Goal: Download file/media

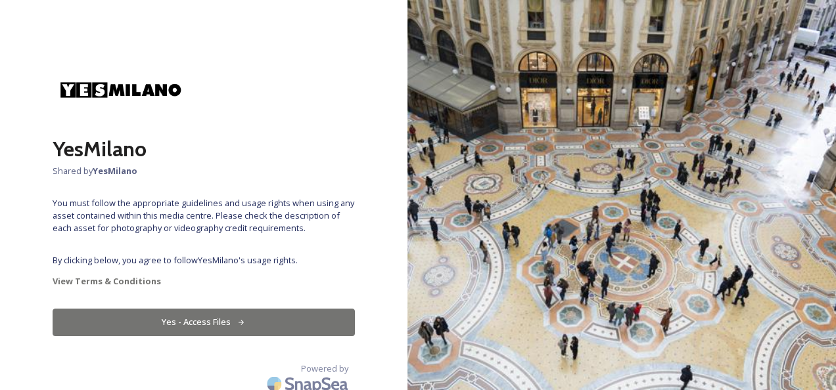
click at [271, 309] on button "Yes - Access Files" at bounding box center [204, 322] width 302 height 27
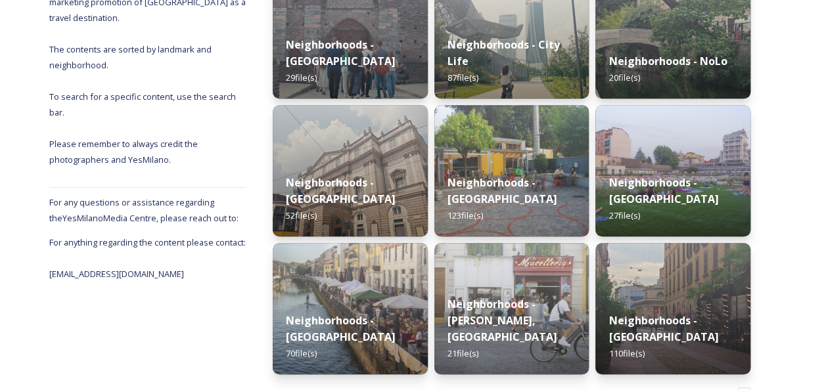
scroll to position [288, 0]
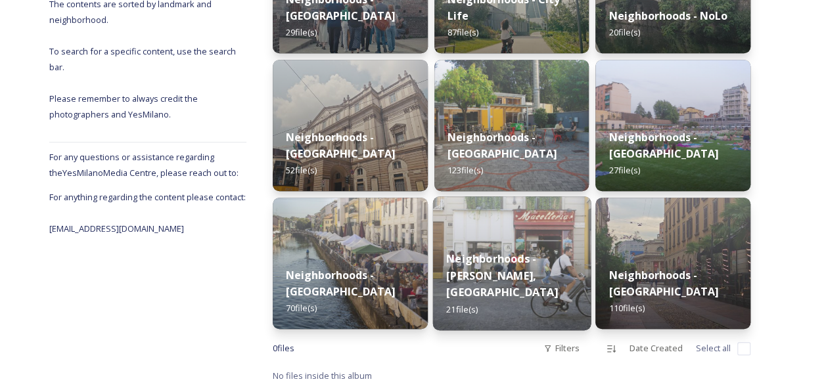
click at [510, 269] on strong "Neighborhoods - [PERSON_NAME], [GEOGRAPHIC_DATA]" at bounding box center [502, 276] width 112 height 48
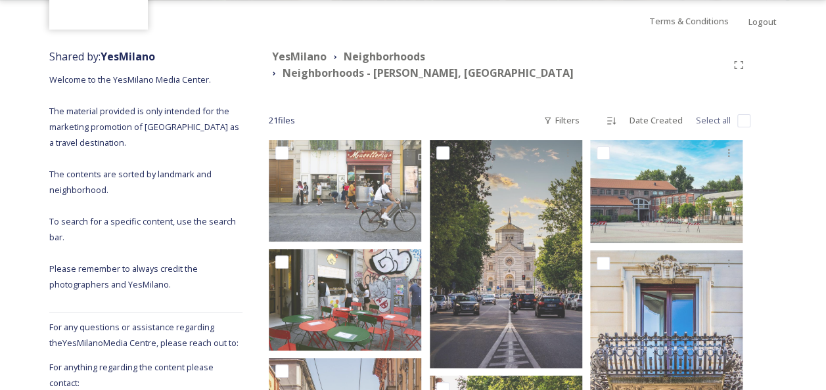
scroll to position [197, 0]
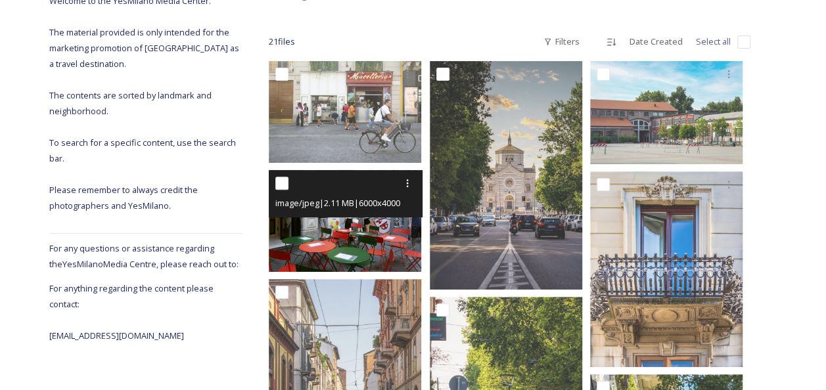
click at [392, 197] on span "image/jpeg | 2.11 MB | 6000 x 4000" at bounding box center [337, 203] width 125 height 12
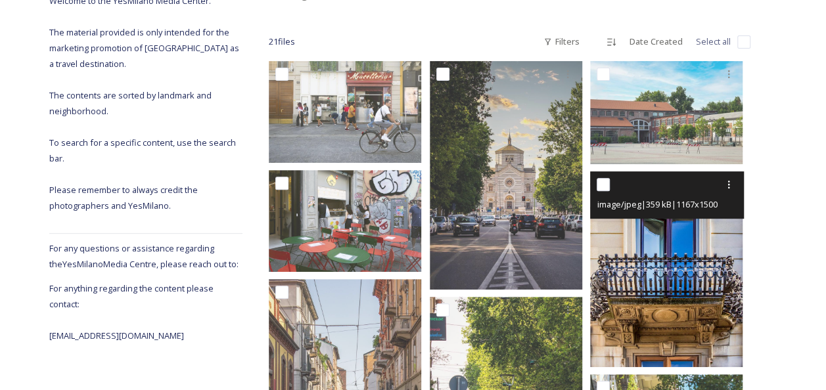
click at [634, 227] on img at bounding box center [666, 270] width 152 height 196
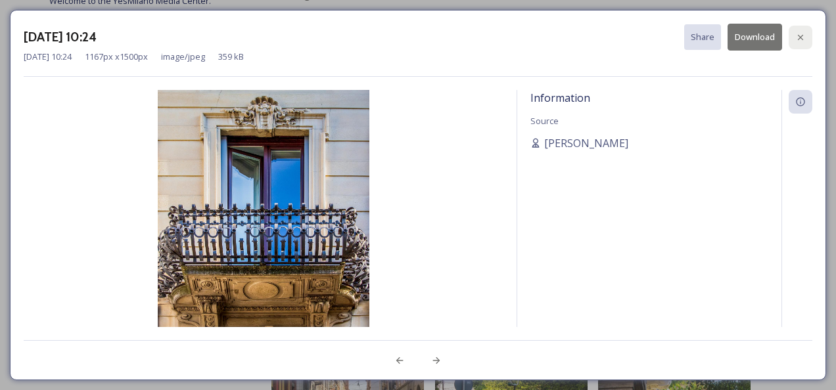
click at [796, 39] on icon at bounding box center [800, 37] width 11 height 11
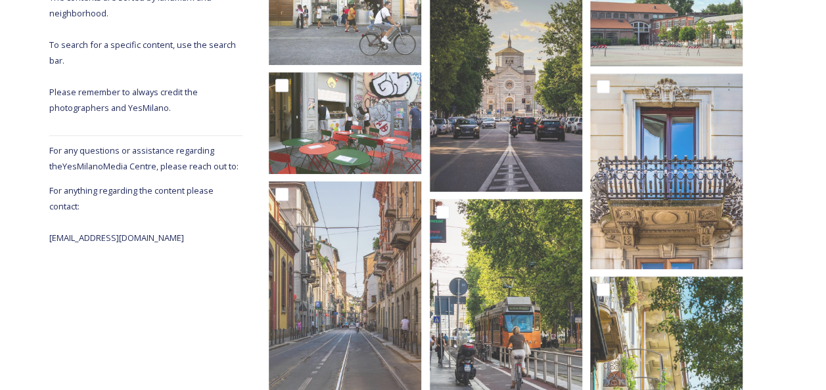
scroll to position [0, 0]
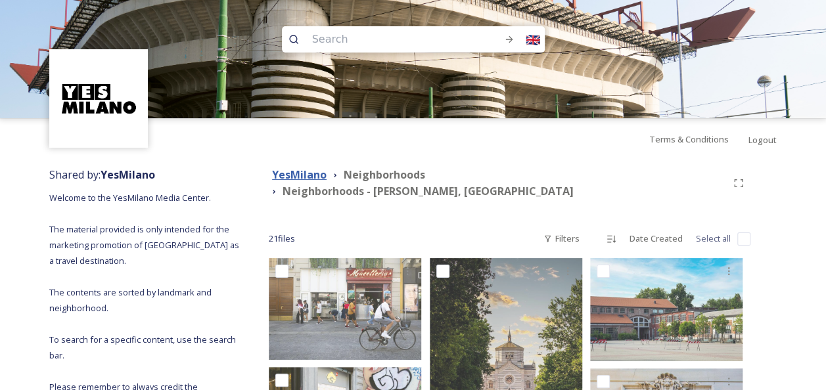
click at [311, 180] on strong "YesMilano" at bounding box center [299, 175] width 55 height 14
